Goal: Find specific page/section: Find specific page/section

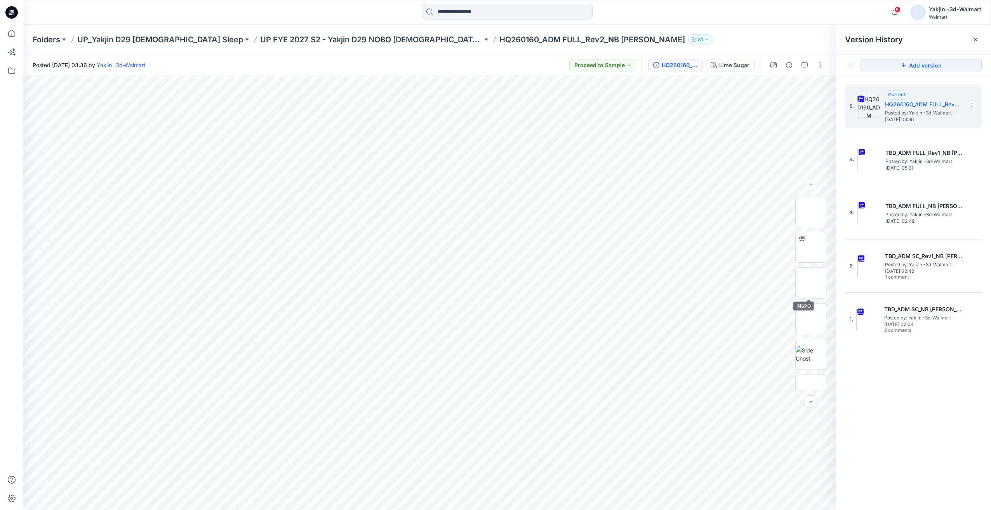
click at [807, 265] on div at bounding box center [811, 293] width 31 height 194
click at [811, 247] on img at bounding box center [811, 247] width 0 height 0
drag, startPoint x: 449, startPoint y: 465, endPoint x: 401, endPoint y: 472, distance: 48.0
click at [393, 472] on div at bounding box center [429, 293] width 813 height 434
drag, startPoint x: 550, startPoint y: 472, endPoint x: 498, endPoint y: 475, distance: 51.4
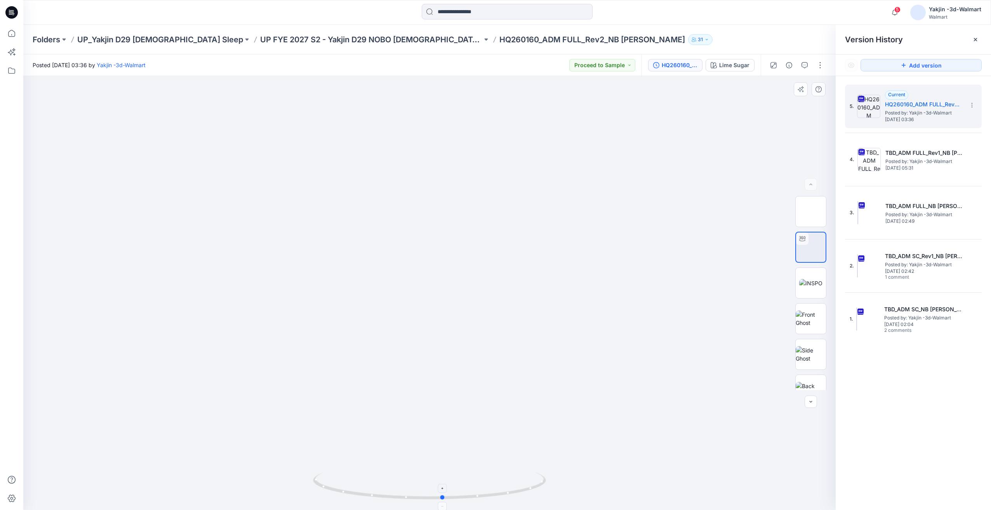
click at [498, 475] on icon at bounding box center [430, 487] width 235 height 29
click at [819, 284] on img at bounding box center [810, 283] width 23 height 8
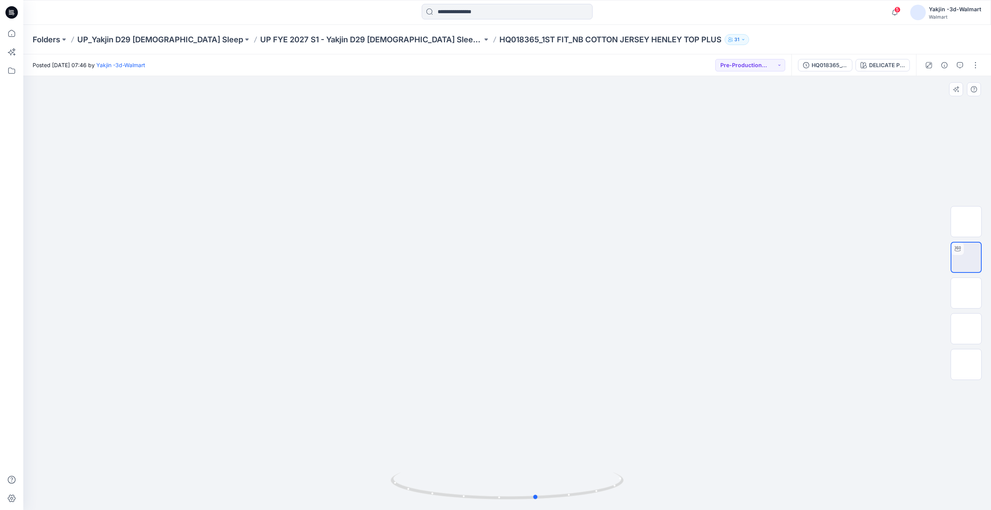
drag, startPoint x: 473, startPoint y: 488, endPoint x: 639, endPoint y: 493, distance: 165.9
click at [639, 493] on div at bounding box center [507, 293] width 968 height 434
drag, startPoint x: 550, startPoint y: 489, endPoint x: 615, endPoint y: 496, distance: 65.2
click at [615, 496] on icon at bounding box center [508, 487] width 235 height 29
drag, startPoint x: 548, startPoint y: 496, endPoint x: 533, endPoint y: 496, distance: 14.8
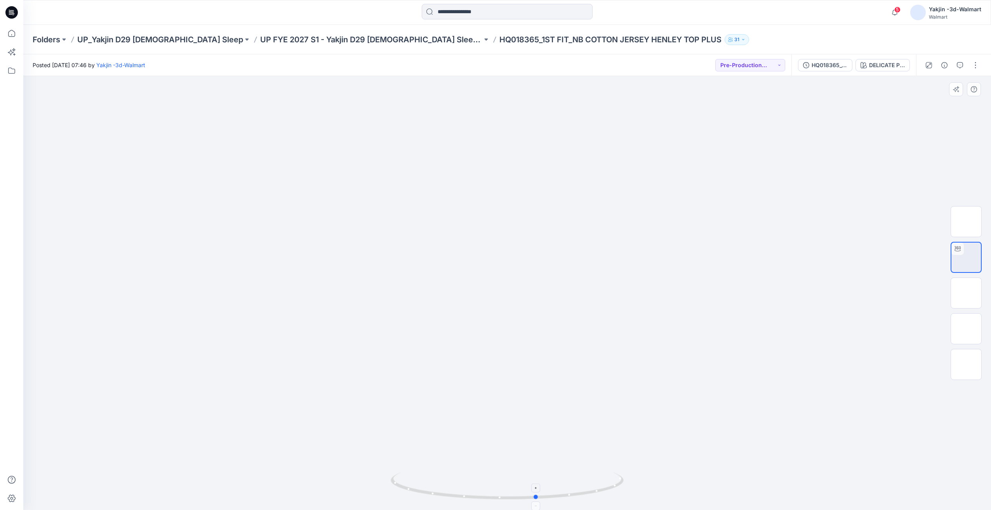
click at [533, 496] on icon at bounding box center [508, 487] width 235 height 29
click at [508, 495] on icon at bounding box center [508, 487] width 235 height 29
drag, startPoint x: 503, startPoint y: 500, endPoint x: 523, endPoint y: 498, distance: 19.9
click at [507, 501] on icon at bounding box center [508, 487] width 235 height 29
click at [181, 43] on p "UP_Yakjin D29 [DEMOGRAPHIC_DATA] Sleep" at bounding box center [160, 39] width 166 height 11
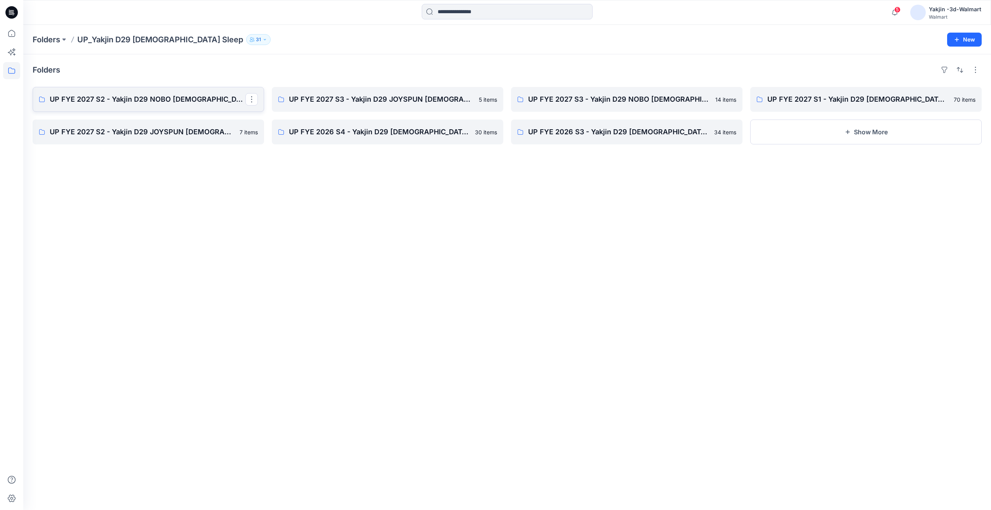
click at [133, 102] on p "UP FYE 2027 S2 - Yakjin D29 NOBO [DEMOGRAPHIC_DATA] Sleepwear" at bounding box center [148, 99] width 196 height 11
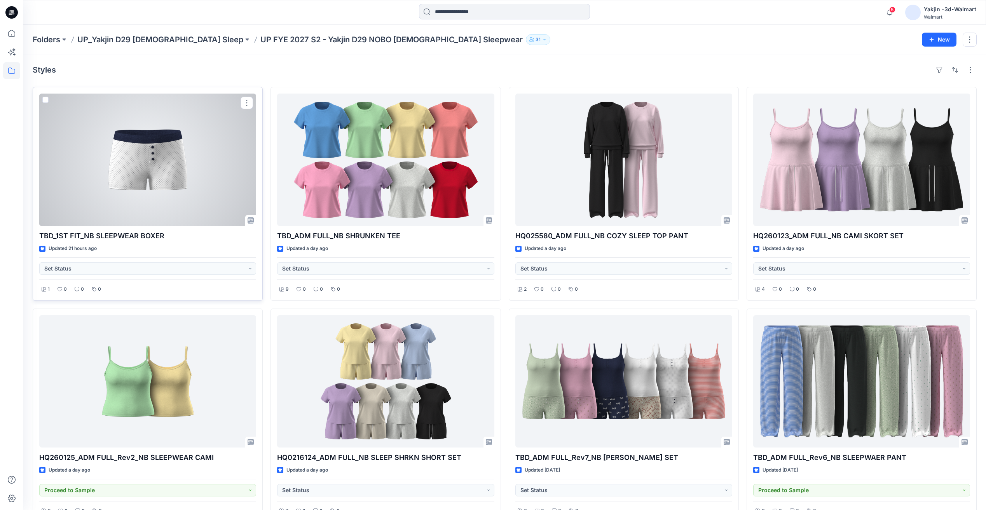
click at [140, 151] on div at bounding box center [147, 160] width 217 height 132
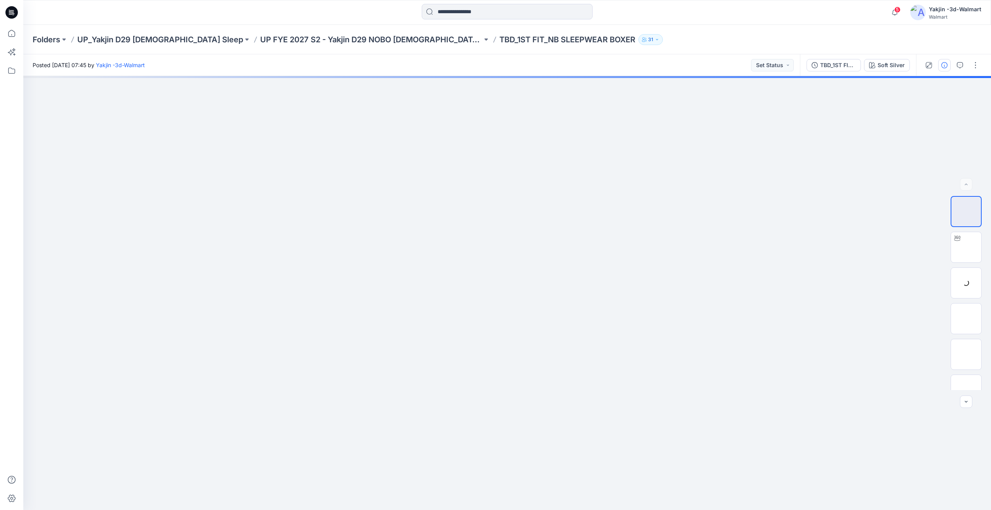
click at [945, 68] on icon "button" at bounding box center [945, 65] width 6 height 6
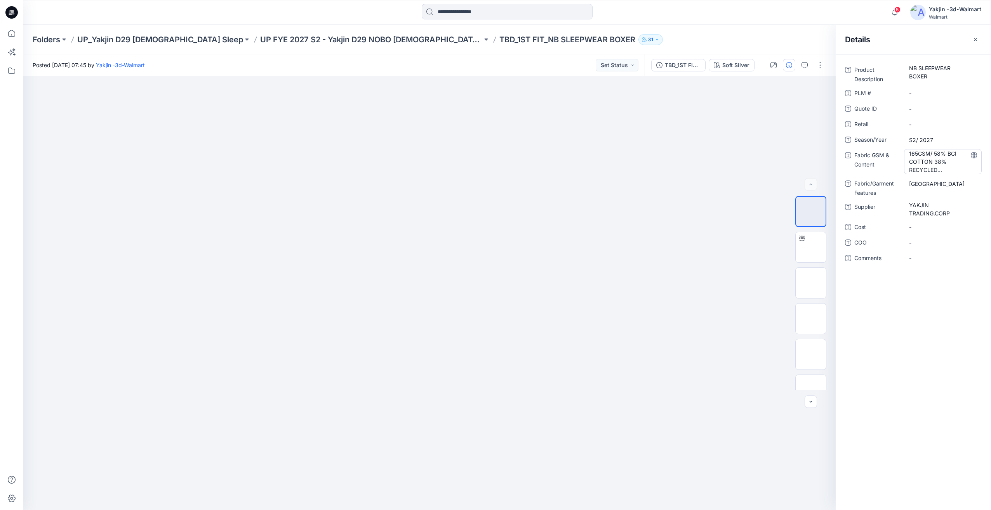
click at [927, 173] on Content "165GSM/ 58% BCI COTTON 38% RECYCLED POLYESTER 4% SPANDEX" at bounding box center [943, 162] width 68 height 24
click at [941, 329] on div "**********" at bounding box center [913, 282] width 155 height 456
